Goal: Task Accomplishment & Management: Manage account settings

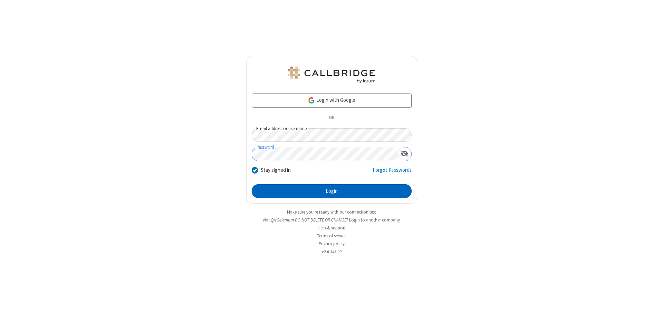
click at [331, 191] on button "Login" at bounding box center [332, 191] width 160 height 14
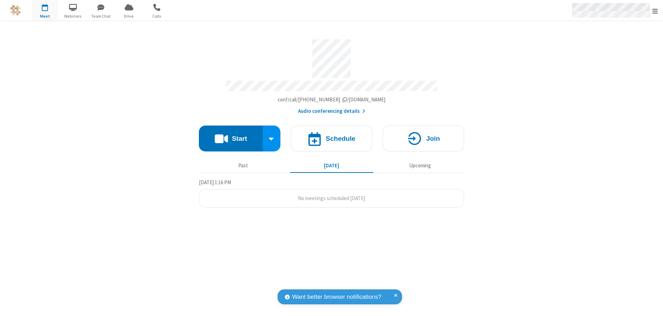
click at [655, 11] on span "Open menu" at bounding box center [655, 11] width 6 height 7
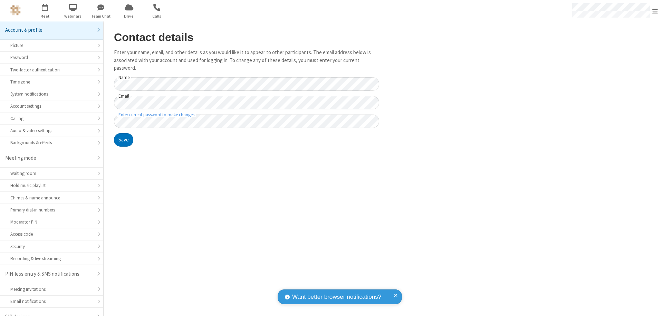
scroll to position [10, 0]
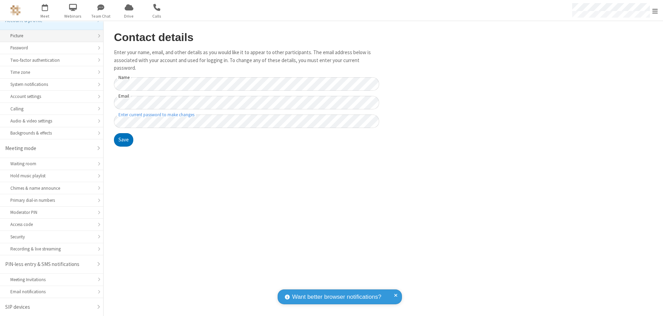
click at [49, 36] on div "Picture" at bounding box center [51, 35] width 83 height 7
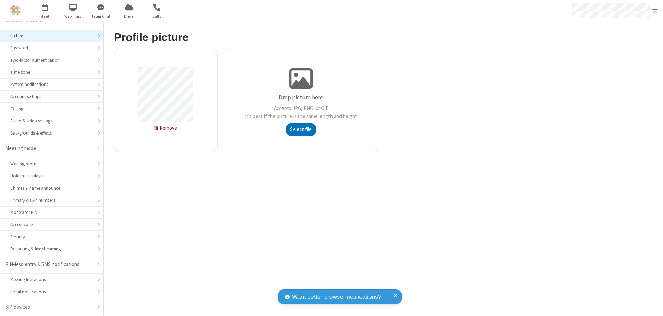
type input "C:\fakepath\avatar_image_test_2.jpg"
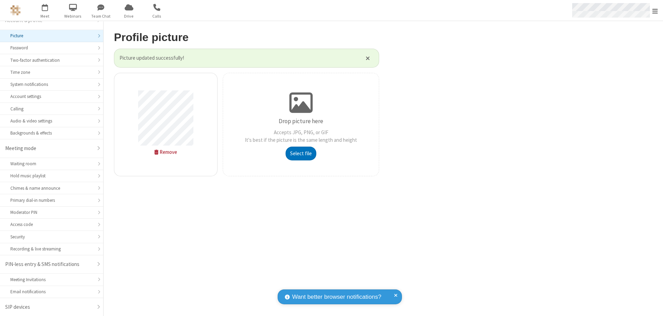
click at [655, 11] on span "Open menu" at bounding box center [655, 11] width 6 height 7
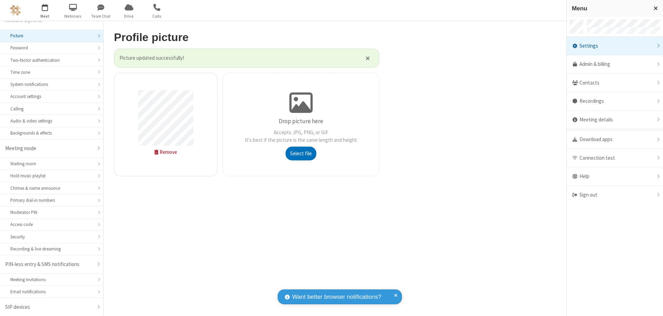
click at [45, 10] on span "button" at bounding box center [45, 7] width 26 height 12
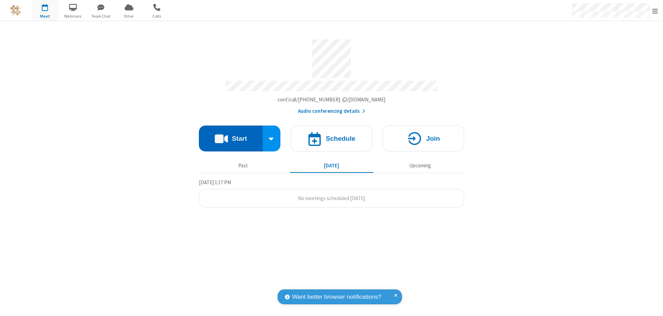
click at [231, 135] on button "Start" at bounding box center [231, 139] width 64 height 26
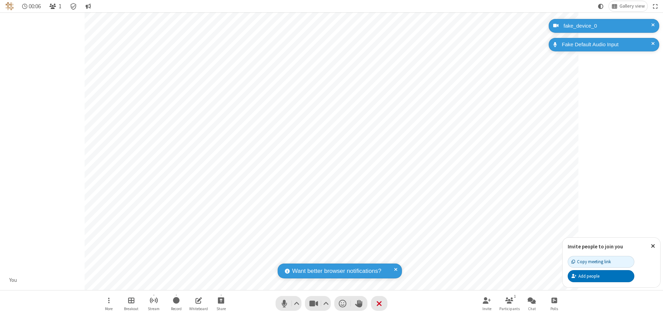
click at [54, 6] on span "Open participant list" at bounding box center [52, 6] width 7 height 7
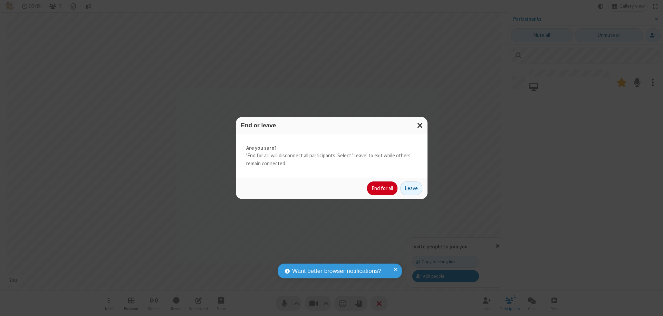
click at [383, 188] on button "End for all" at bounding box center [382, 189] width 30 height 14
